Goal: Task Accomplishment & Management: Manage account settings

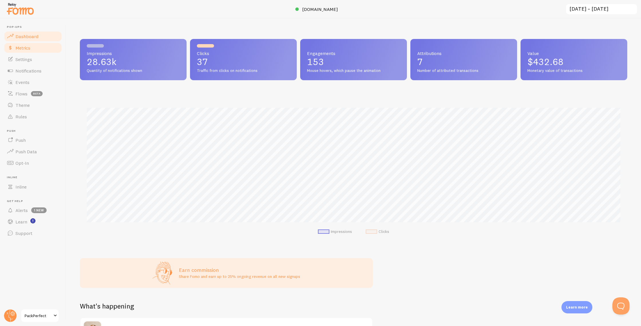
click at [31, 48] on link "Metrics" at bounding box center [32, 47] width 59 height 11
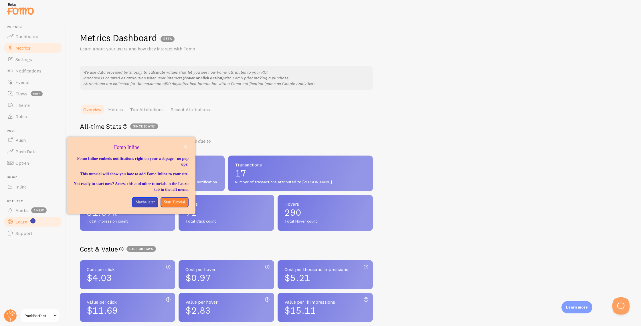
click at [24, 221] on span "Learn" at bounding box center [21, 222] width 12 height 6
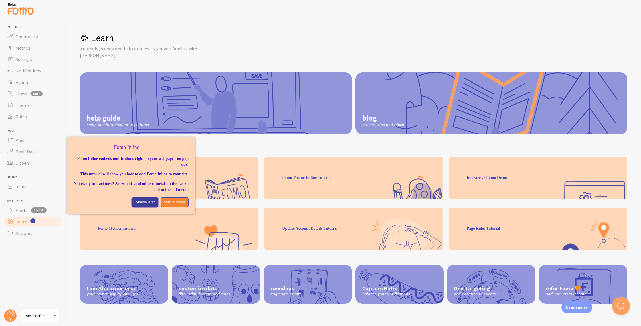
click at [143, 205] on p "Maybe later" at bounding box center [144, 202] width 19 height 6
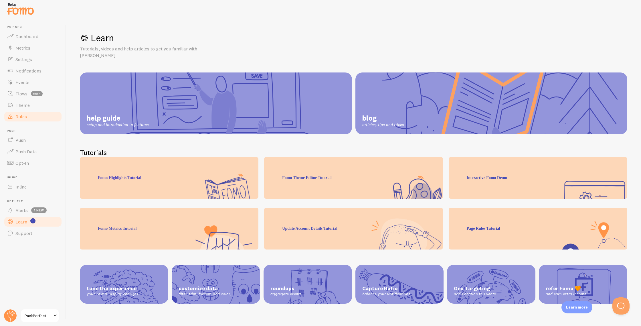
click at [23, 118] on span "Rules" at bounding box center [20, 117] width 11 height 6
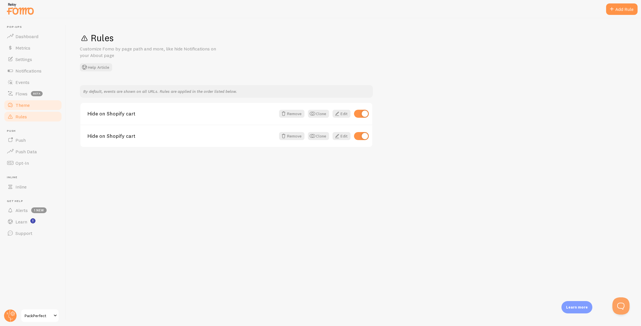
click at [22, 106] on span "Theme" at bounding box center [22, 105] width 14 height 6
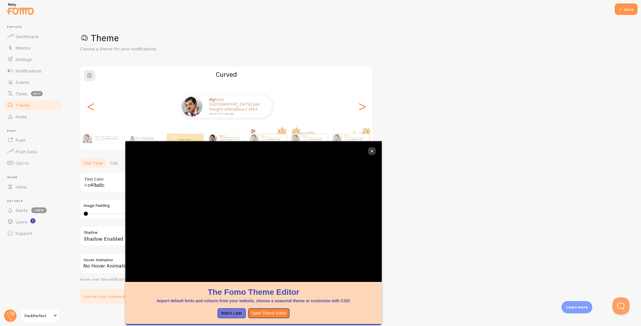
click at [373, 151] on icon "close," at bounding box center [372, 150] width 3 height 3
click at [374, 152] on button "close," at bounding box center [372, 151] width 6 height 6
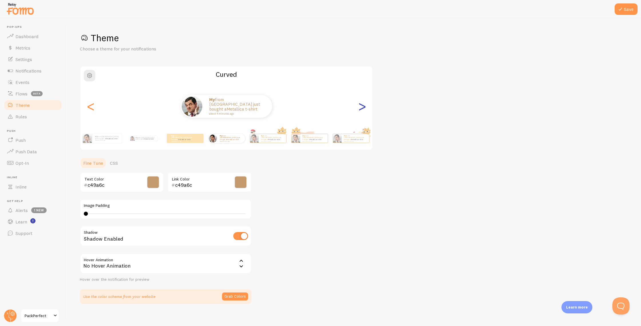
click at [361, 109] on div ">" at bounding box center [362, 106] width 7 height 41
type input "0"
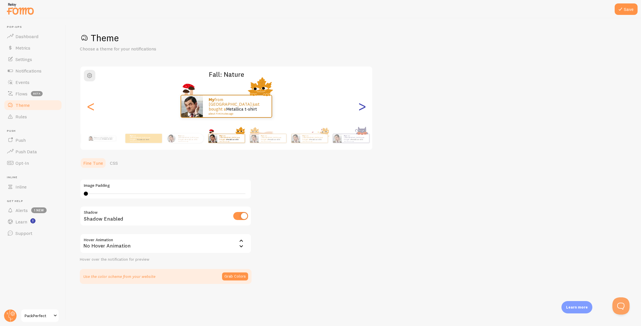
click at [362, 108] on div ">" at bounding box center [362, 106] width 7 height 41
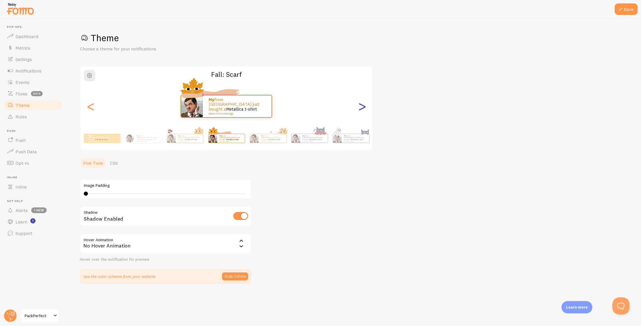
click at [362, 108] on div ">" at bounding box center [362, 106] width 7 height 41
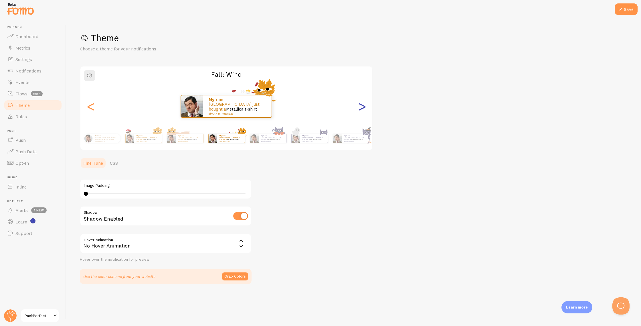
click at [362, 108] on div ">" at bounding box center [362, 106] width 7 height 41
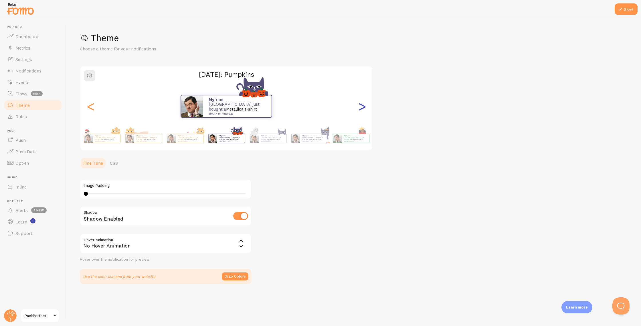
click at [362, 108] on div ">" at bounding box center [362, 106] width 7 height 41
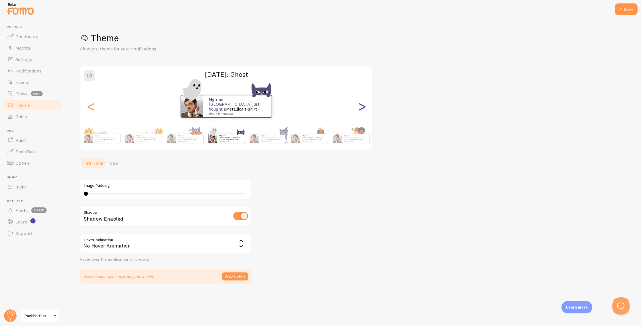
click at [362, 108] on div ">" at bounding box center [362, 106] width 7 height 41
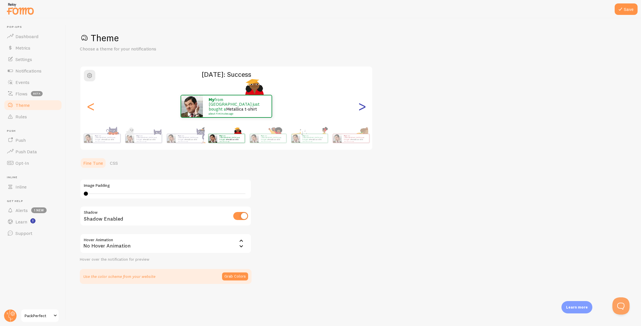
click at [362, 108] on div ">" at bounding box center [362, 106] width 7 height 41
click at [88, 107] on div "<" at bounding box center [90, 106] width 7 height 41
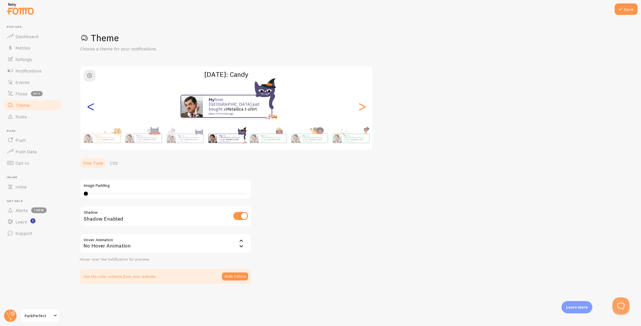
click at [88, 107] on div "<" at bounding box center [90, 106] width 7 height 41
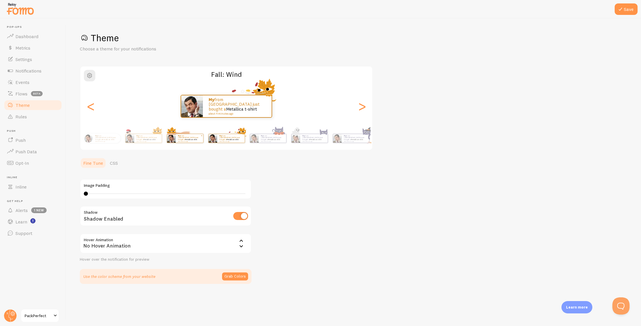
click at [196, 141] on small "about 4 minutes ago" at bounding box center [189, 141] width 22 height 1
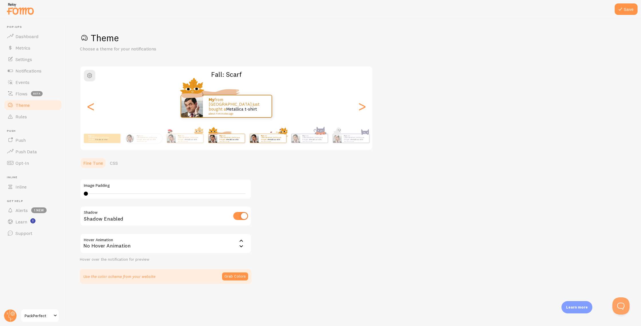
click at [274, 144] on div "My from [GEOGRAPHIC_DATA] just bought a Metallica t-shirt about 4 minutes ago" at bounding box center [268, 138] width 37 height 16
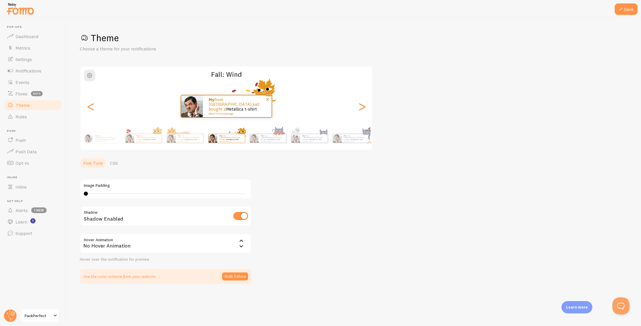
click at [226, 109] on link "Metallica t-shirt" at bounding box center [241, 108] width 31 height 5
click at [359, 107] on div ">" at bounding box center [362, 106] width 7 height 41
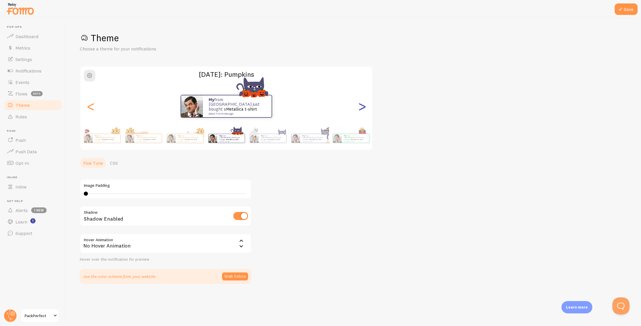
click at [359, 107] on div ">" at bounding box center [362, 106] width 7 height 41
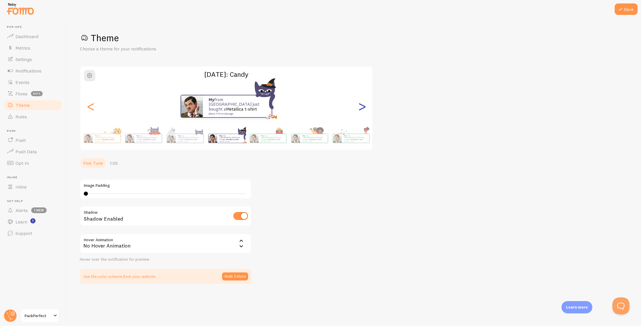
click at [359, 107] on div ">" at bounding box center [362, 106] width 7 height 41
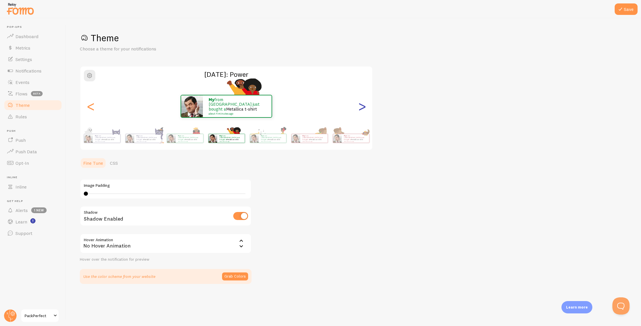
click at [359, 107] on div ">" at bounding box center [362, 106] width 7 height 41
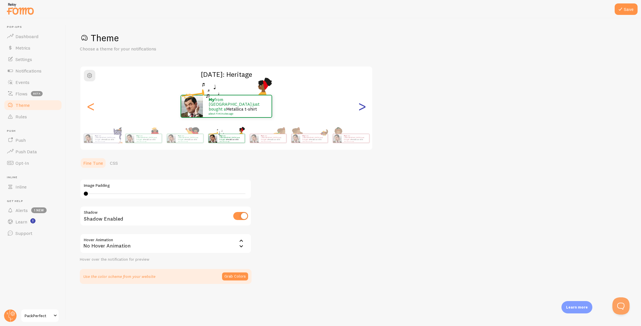
click at [359, 107] on div ">" at bounding box center [362, 106] width 7 height 41
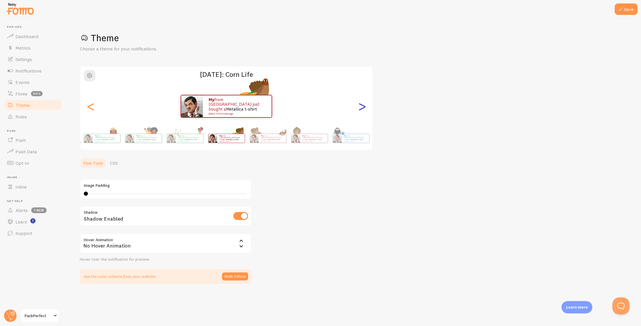
click at [361, 107] on div ">" at bounding box center [362, 106] width 7 height 41
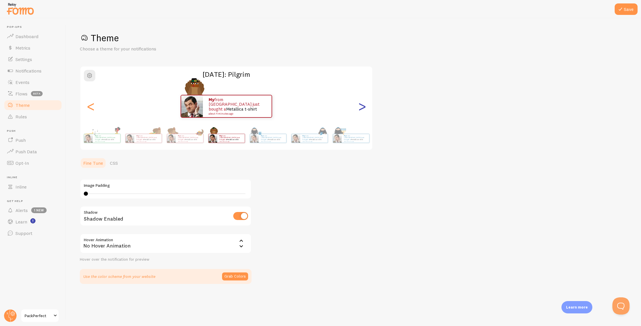
click at [361, 107] on div ">" at bounding box center [362, 106] width 7 height 41
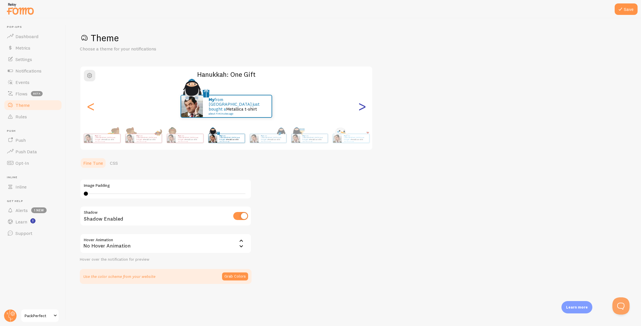
click at [361, 107] on div ">" at bounding box center [362, 106] width 7 height 41
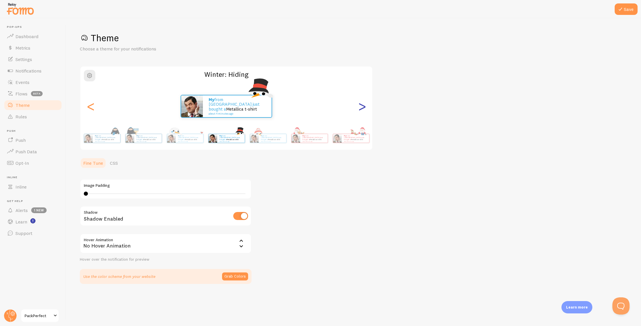
click at [361, 107] on div ">" at bounding box center [362, 106] width 7 height 41
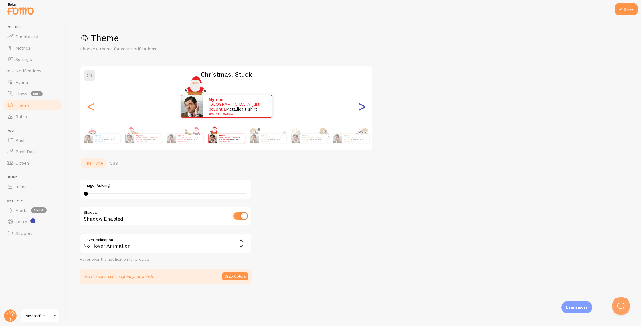
click at [361, 107] on div ">" at bounding box center [362, 106] width 7 height 41
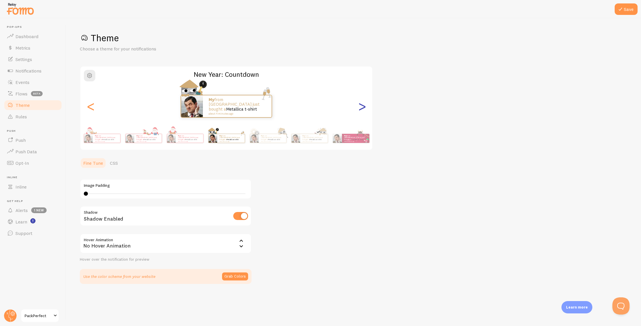
click at [362, 107] on div ">" at bounding box center [362, 106] width 7 height 41
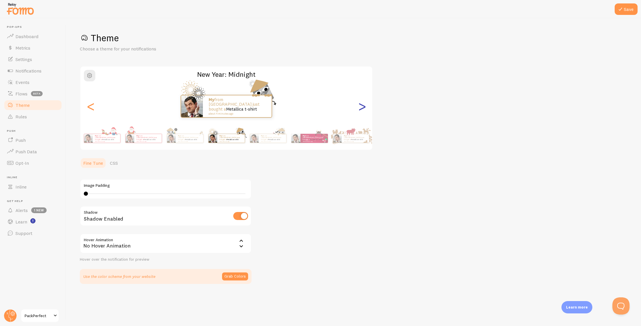
click at [362, 107] on div ">" at bounding box center [362, 106] width 7 height 41
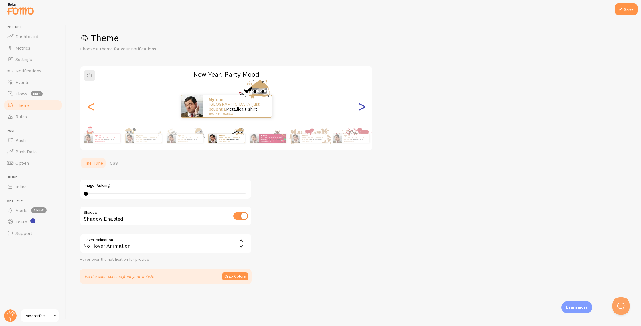
click at [362, 107] on div ">" at bounding box center [362, 106] width 7 height 41
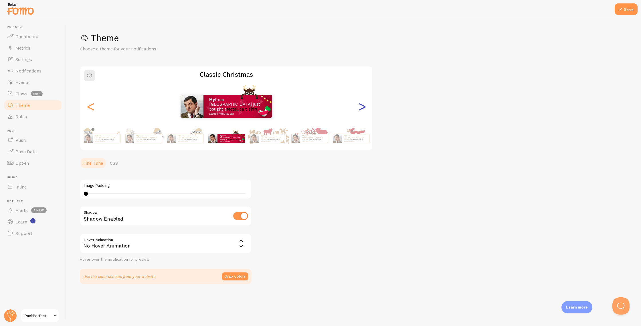
click at [362, 107] on div ">" at bounding box center [362, 106] width 7 height 41
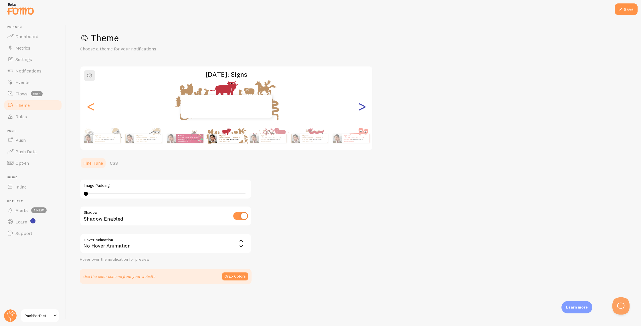
click at [362, 107] on div ">" at bounding box center [362, 106] width 7 height 41
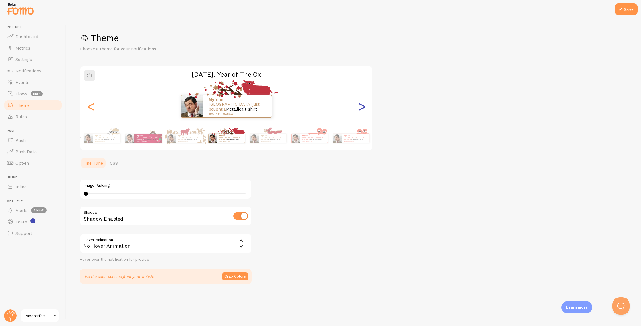
click at [362, 107] on div ">" at bounding box center [362, 106] width 7 height 41
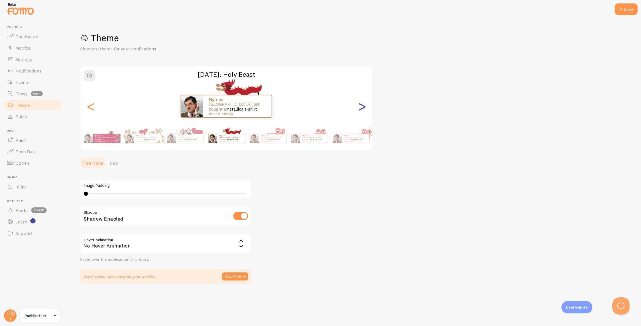
click at [362, 107] on div ">" at bounding box center [362, 106] width 7 height 41
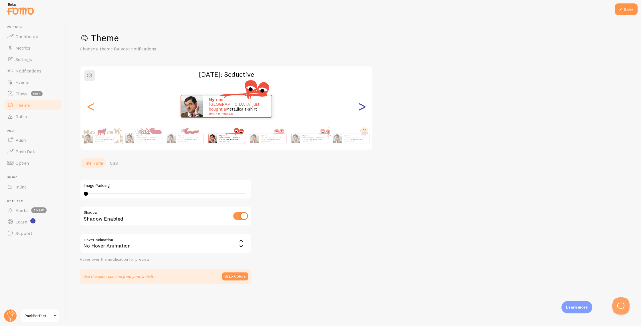
click at [362, 107] on div ">" at bounding box center [362, 106] width 7 height 41
